Goal: Transaction & Acquisition: Purchase product/service

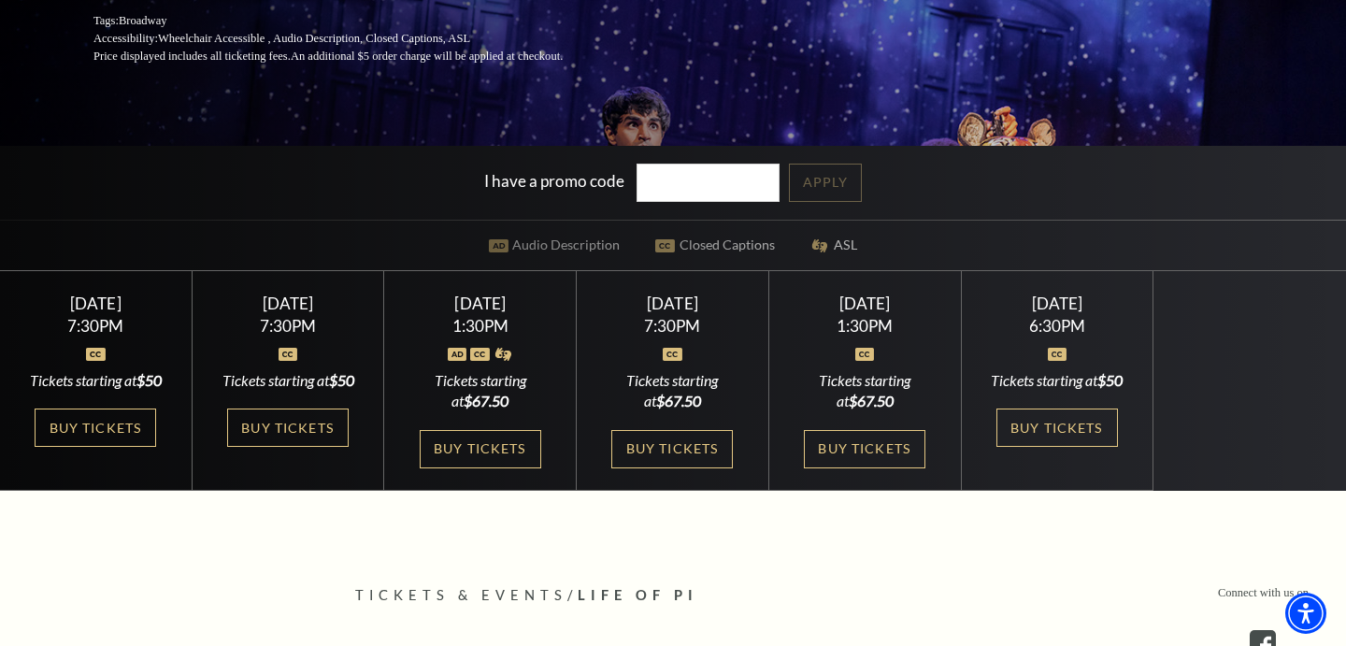
scroll to position [361, 0]
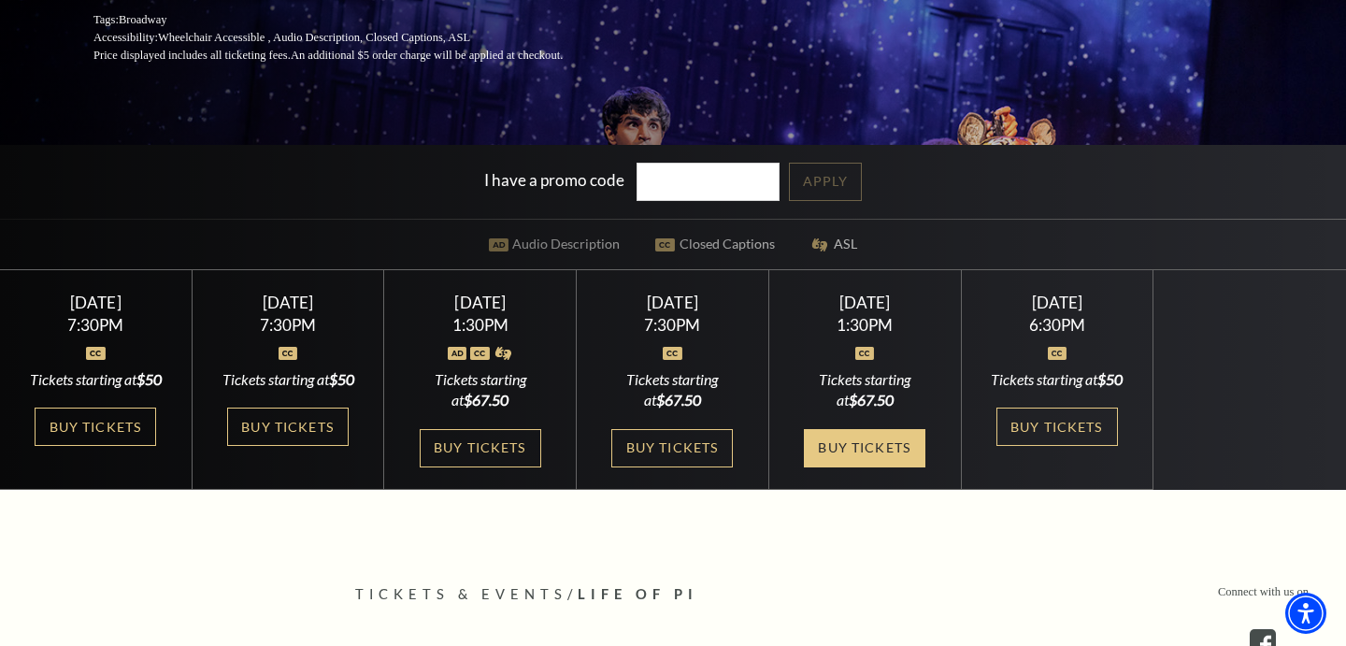
click at [855, 464] on link "Buy Tickets" at bounding box center [865, 448] width 122 height 38
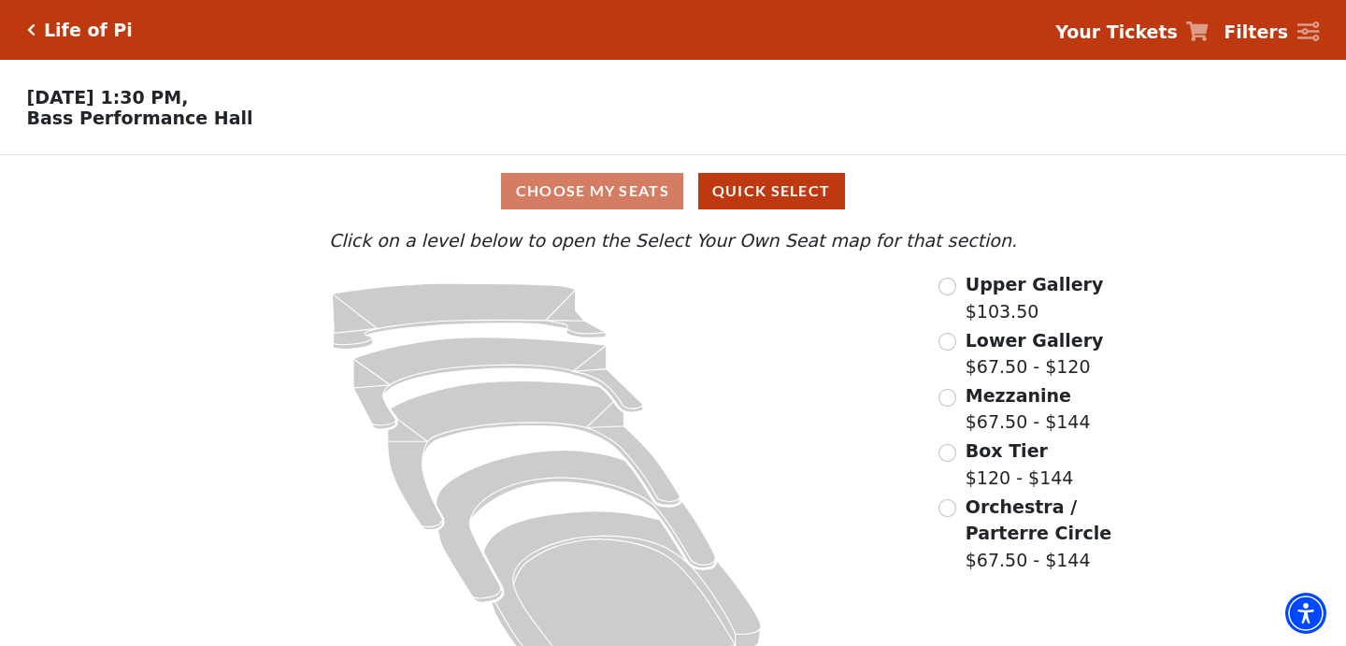
scroll to position [46, 0]
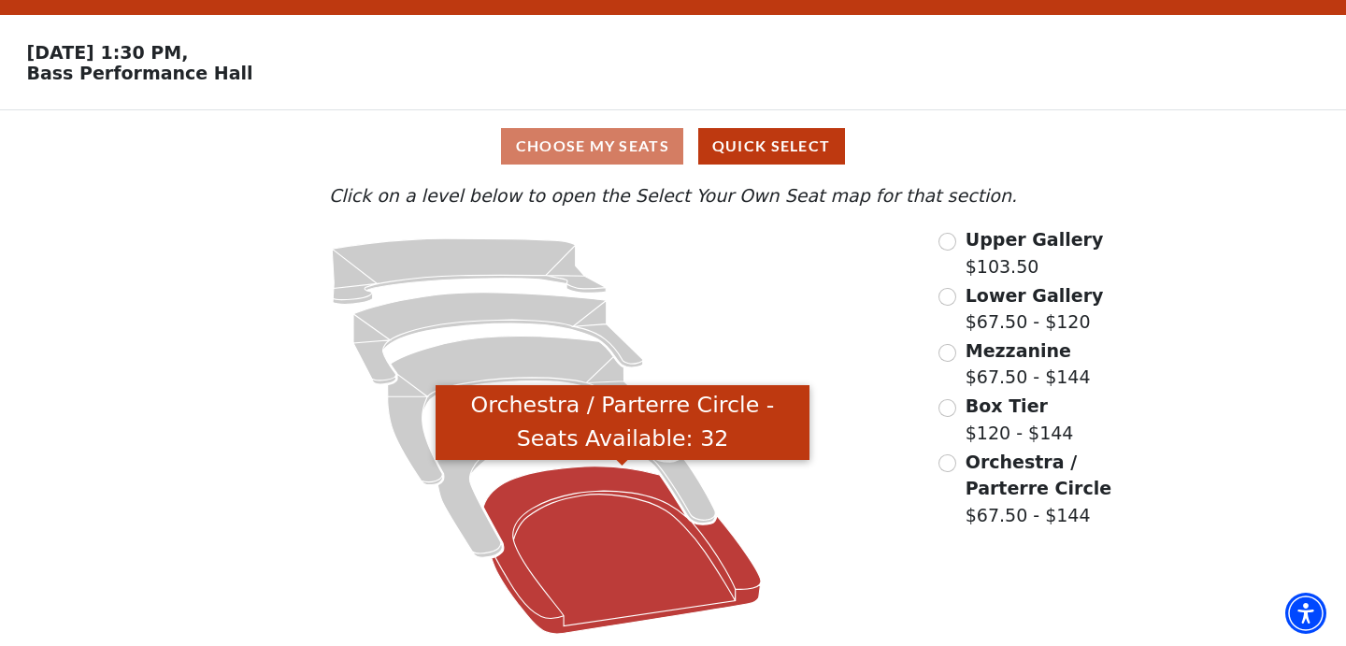
click at [606, 571] on icon "Orchestra / Parterre Circle - Seats Available: 32" at bounding box center [622, 550] width 278 height 167
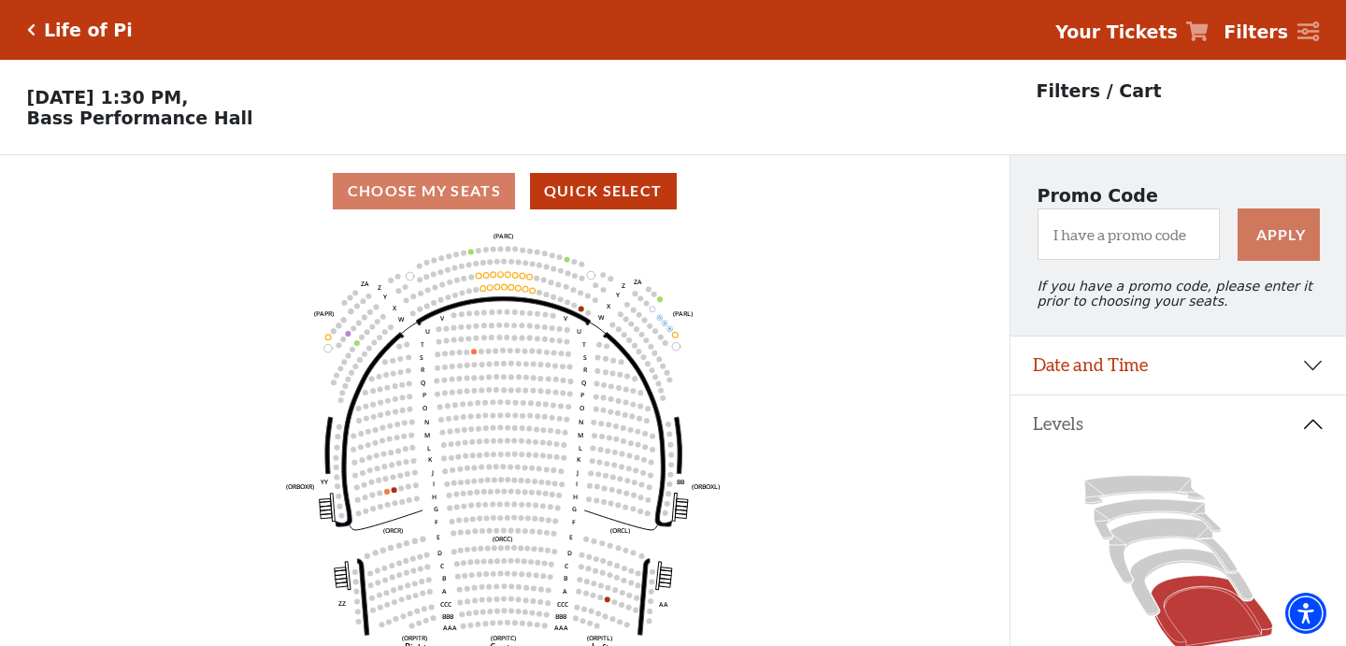
scroll to position [86, 0]
